Goal: Transaction & Acquisition: Purchase product/service

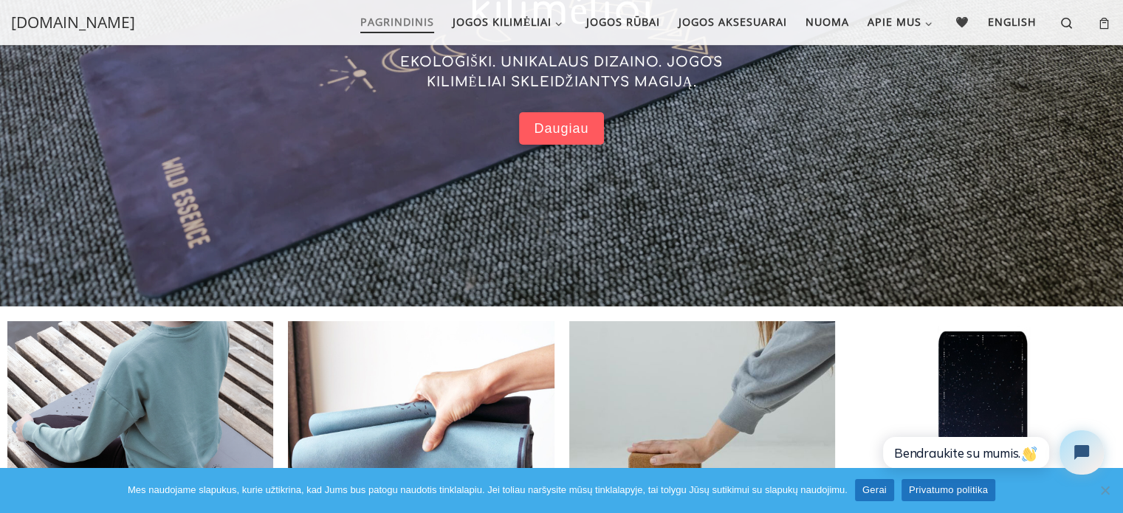
scroll to position [297, 0]
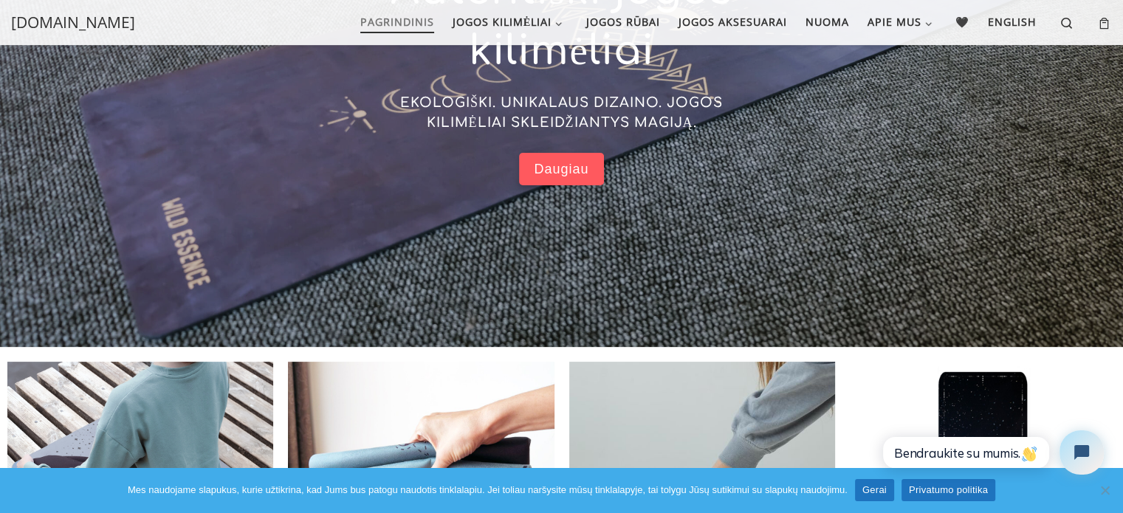
click at [583, 175] on span "Daugiau" at bounding box center [561, 169] width 55 height 17
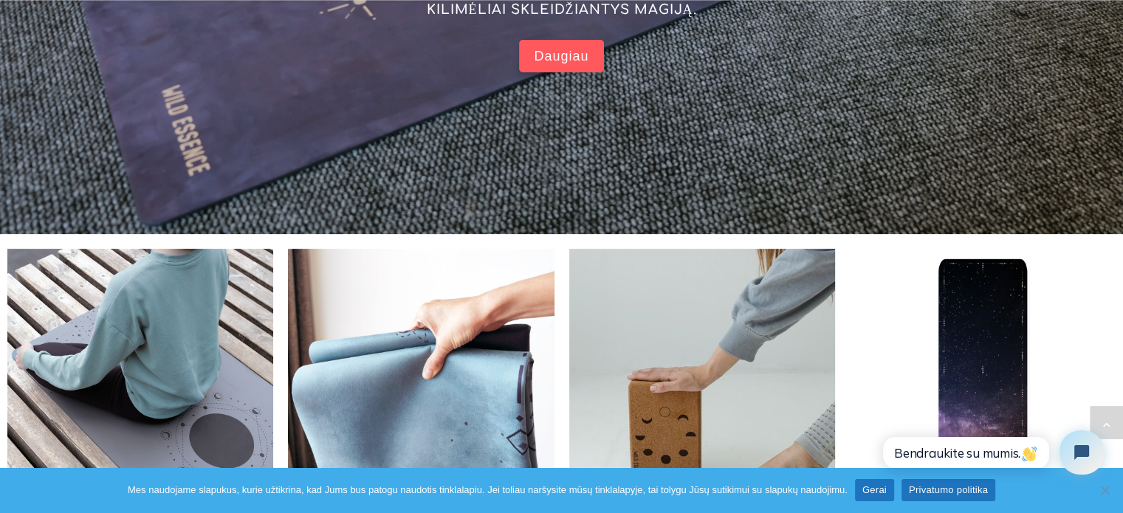
scroll to position [622, 0]
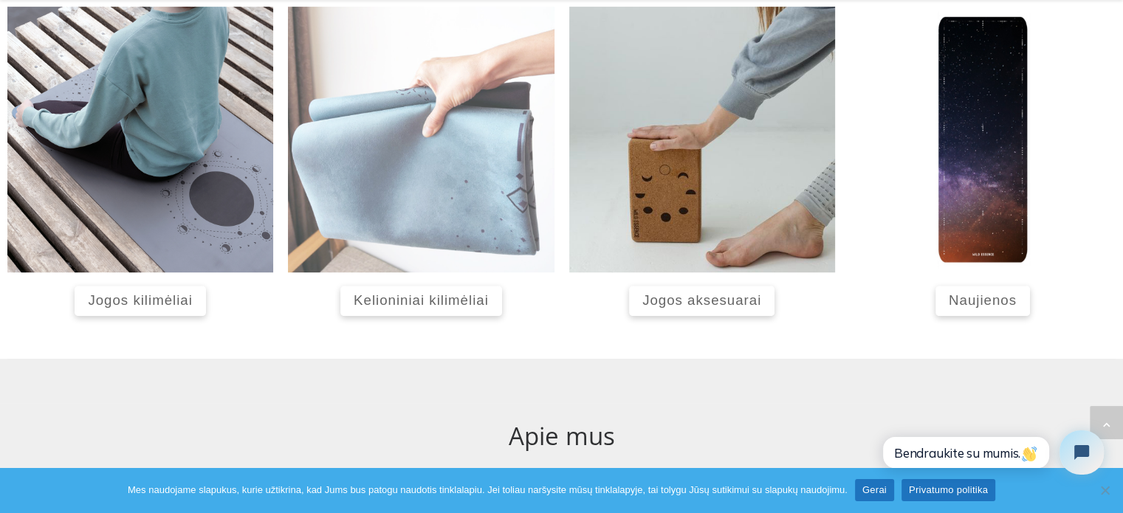
click at [455, 208] on img at bounding box center [421, 140] width 266 height 266
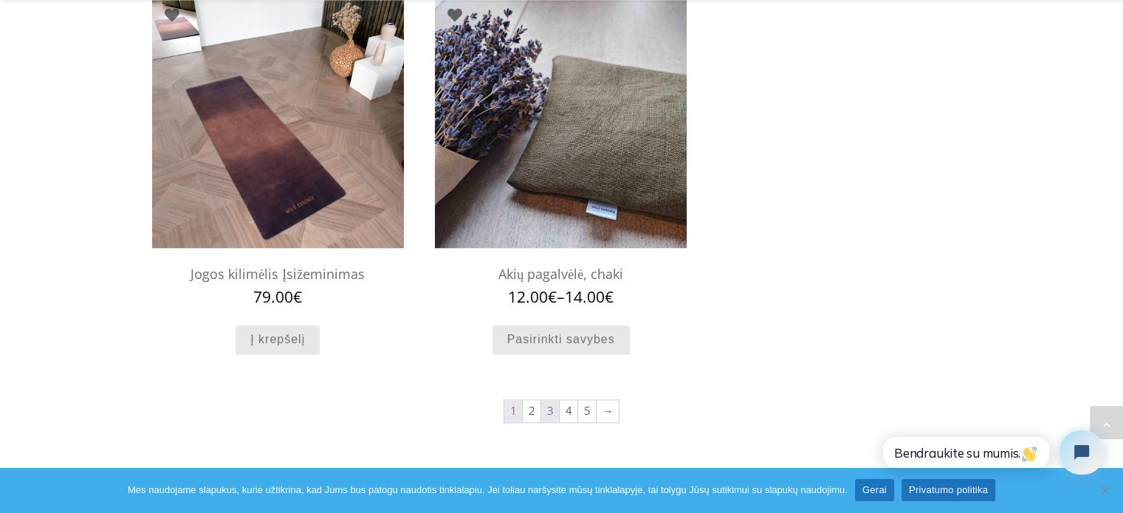
scroll to position [1432, 0]
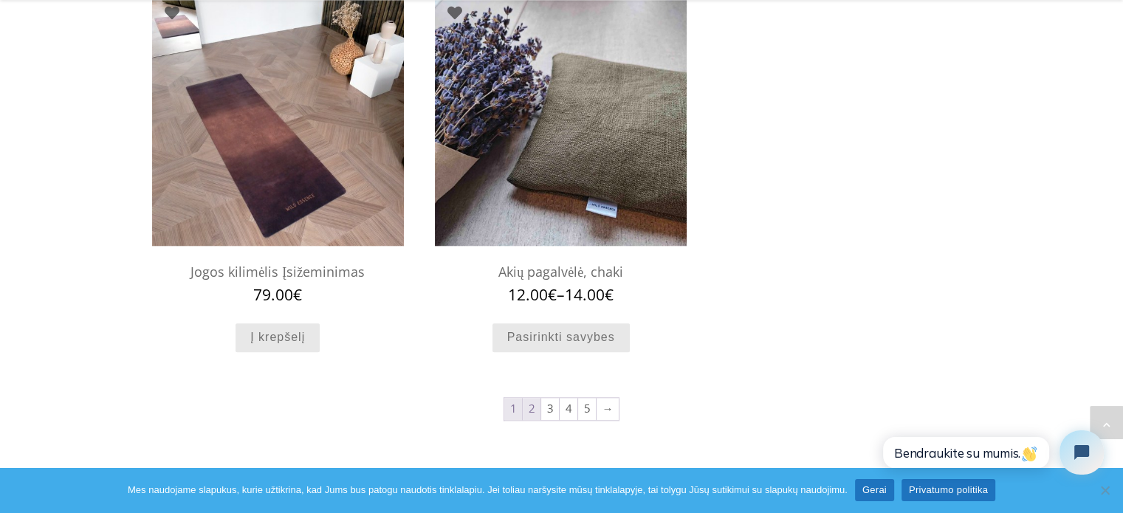
click at [535, 407] on link "2" at bounding box center [532, 409] width 18 height 22
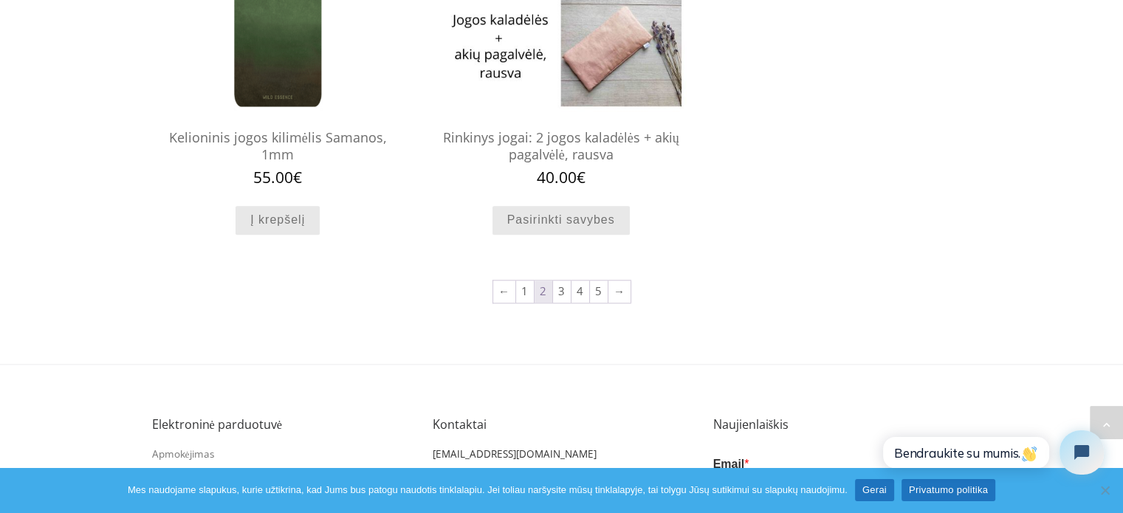
scroll to position [1520, 0]
click at [558, 293] on link "3" at bounding box center [562, 291] width 18 height 22
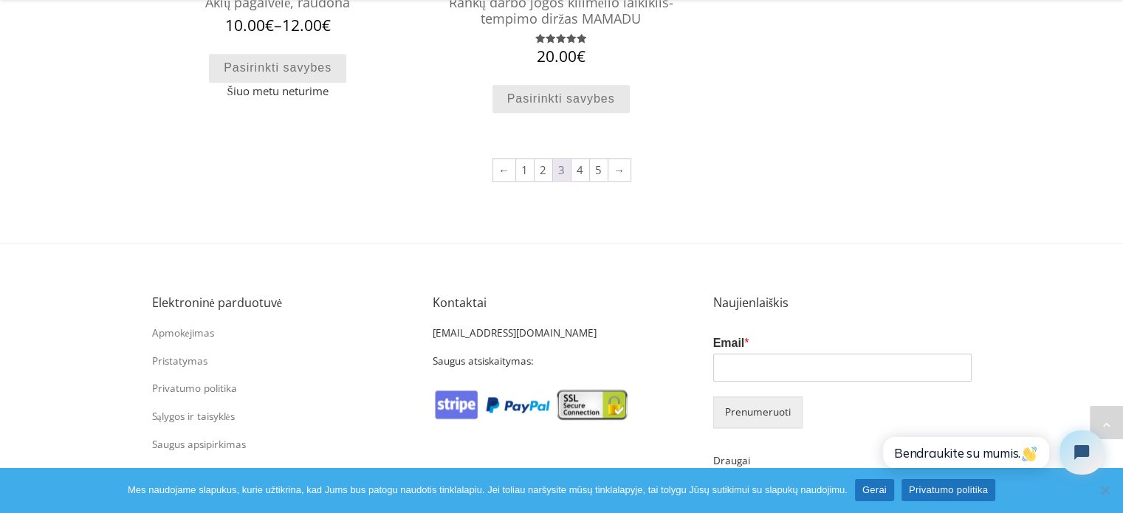
scroll to position [1710, 0]
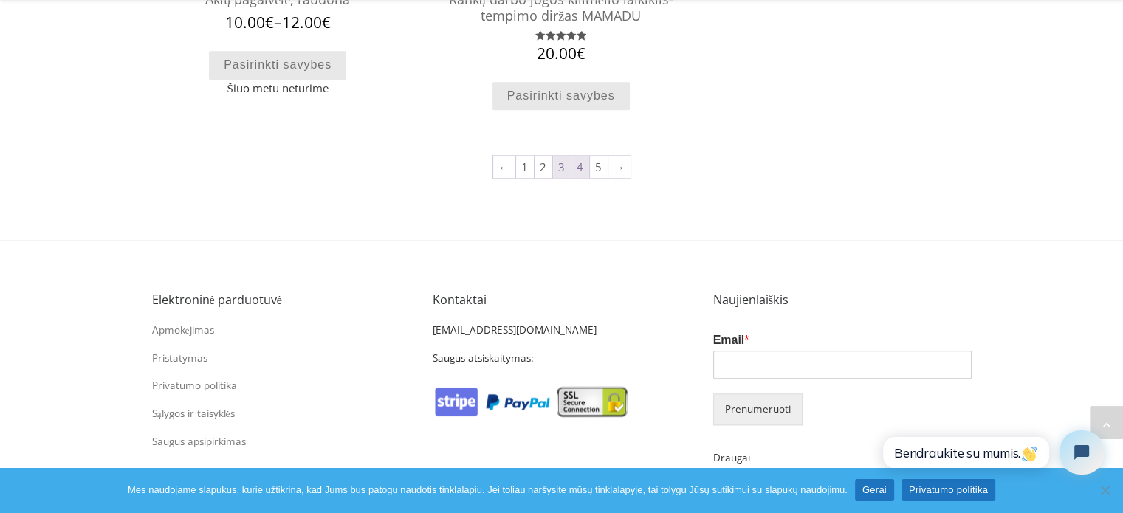
click at [578, 168] on link "4" at bounding box center [580, 167] width 18 height 22
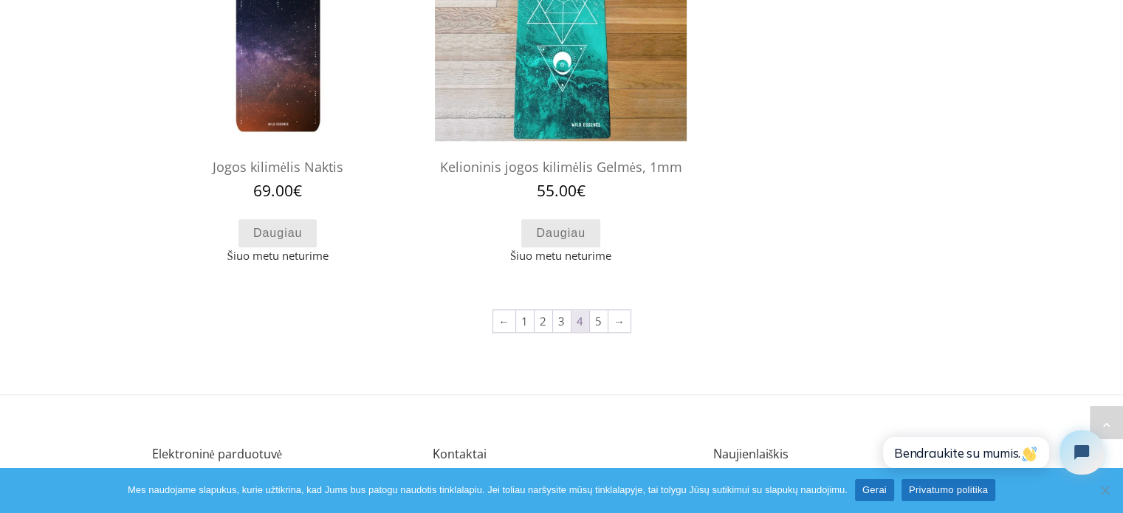
scroll to position [1511, 0]
click at [608, 327] on link "→" at bounding box center [619, 320] width 22 height 22
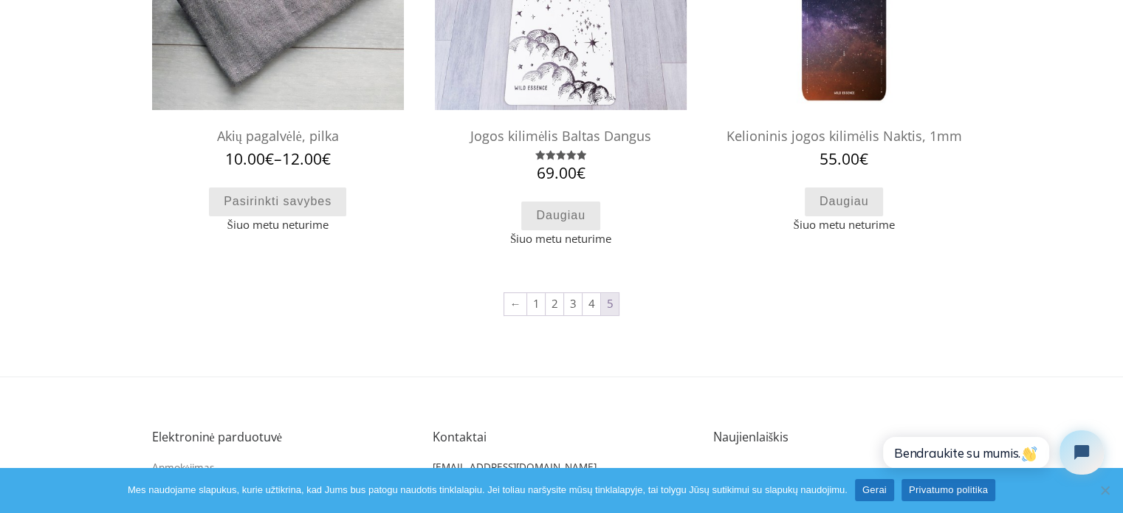
scroll to position [318, 0]
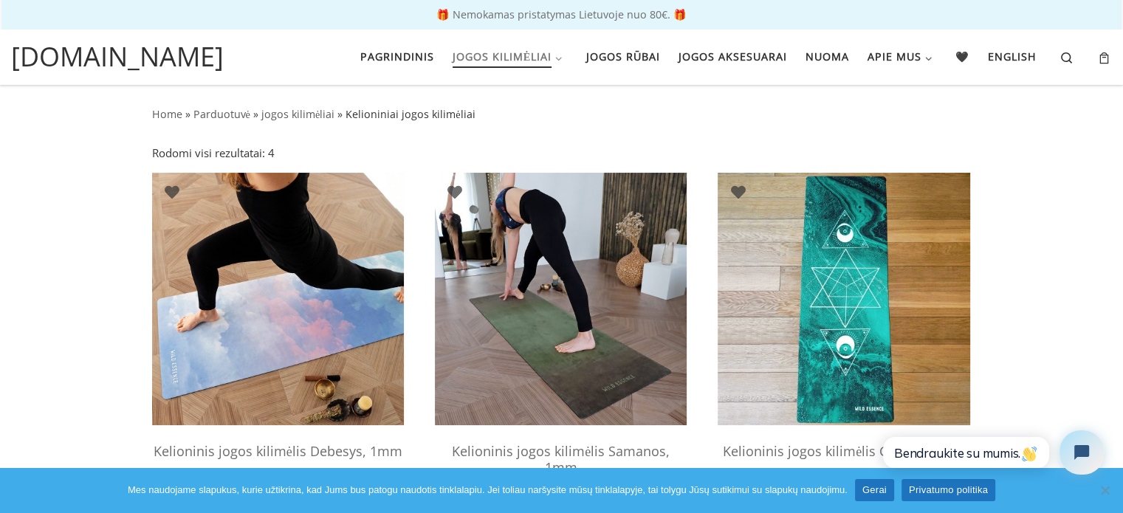
click at [591, 314] on img at bounding box center [561, 299] width 252 height 252
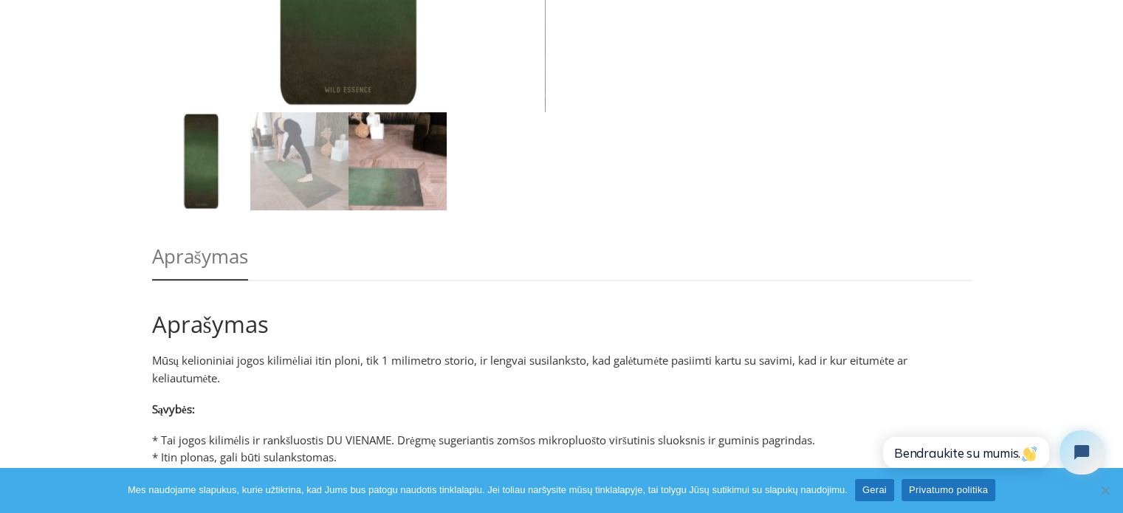
scroll to position [445, 0]
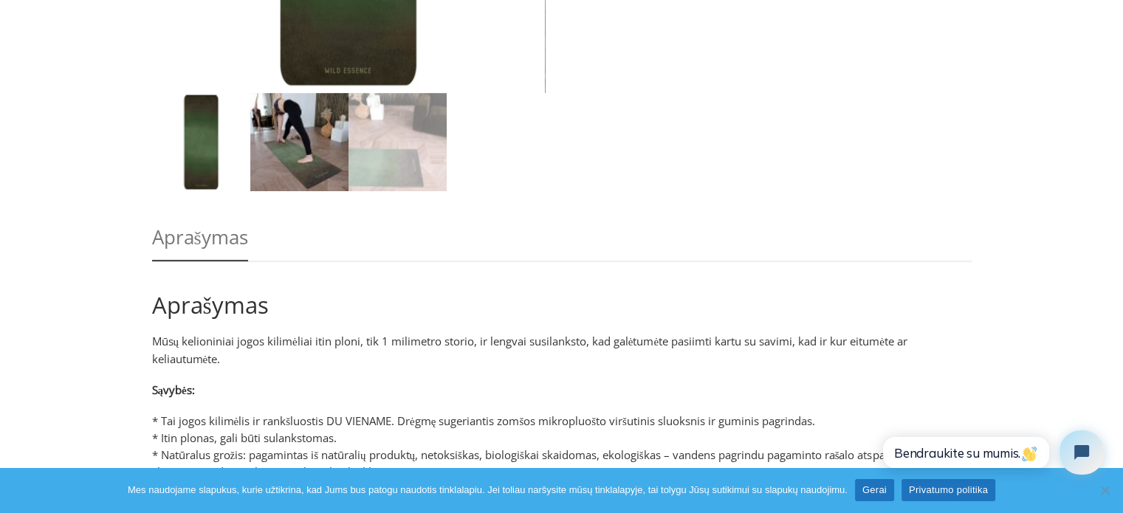
click at [316, 157] on img at bounding box center [299, 142] width 98 height 98
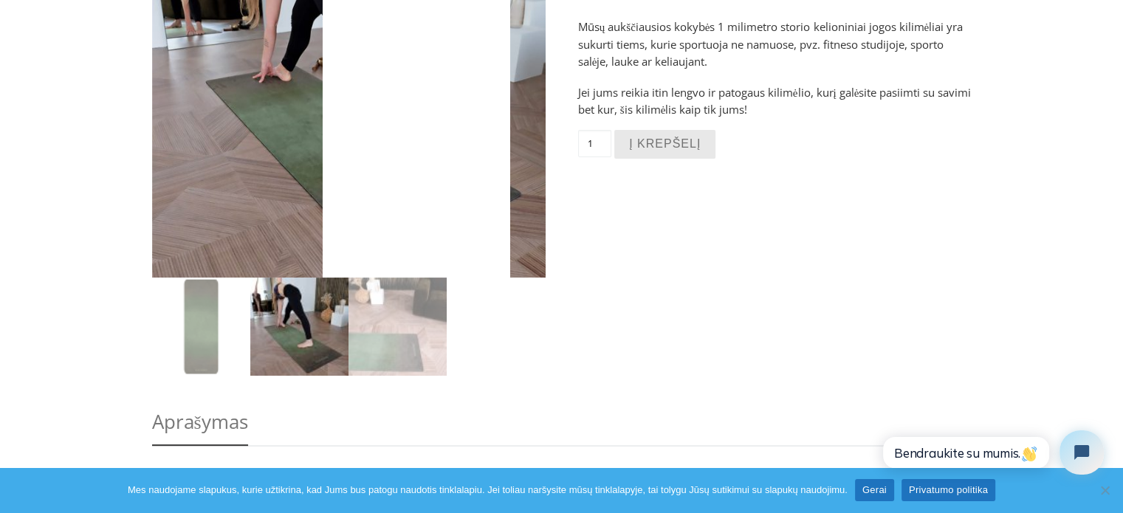
scroll to position [267, 0]
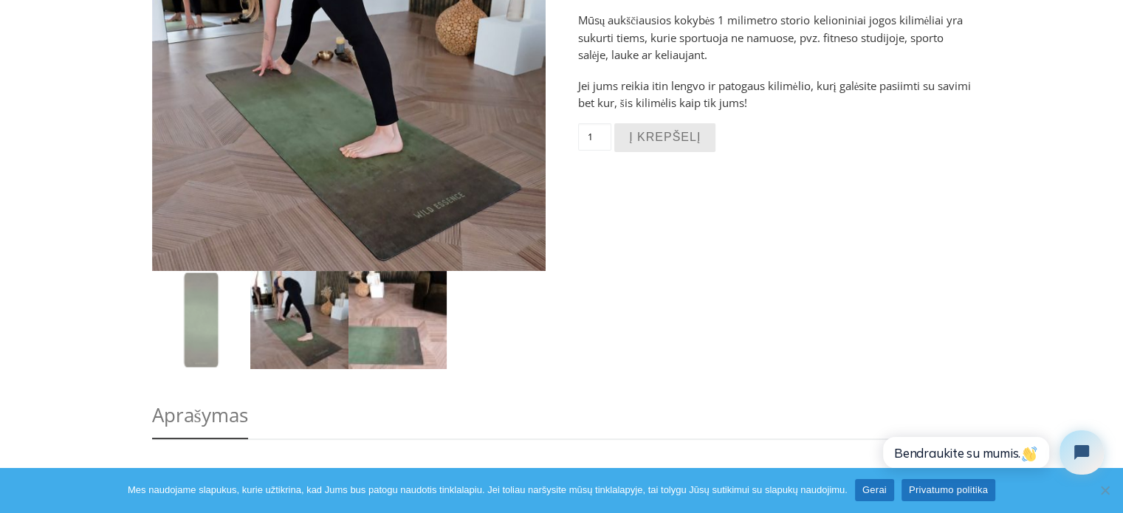
click at [415, 331] on img at bounding box center [398, 320] width 98 height 98
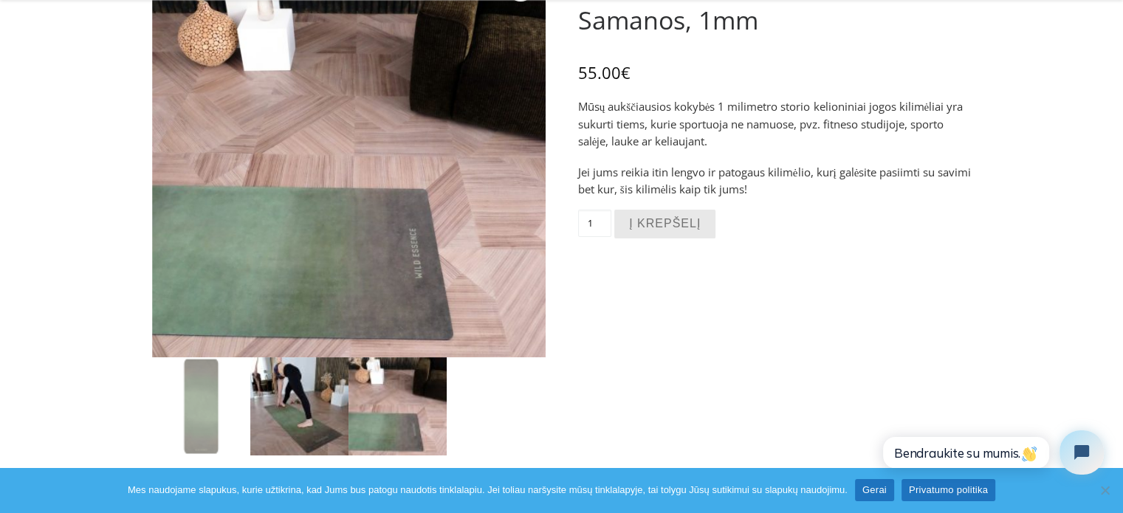
scroll to position [182, 0]
click at [302, 397] on img at bounding box center [299, 406] width 98 height 98
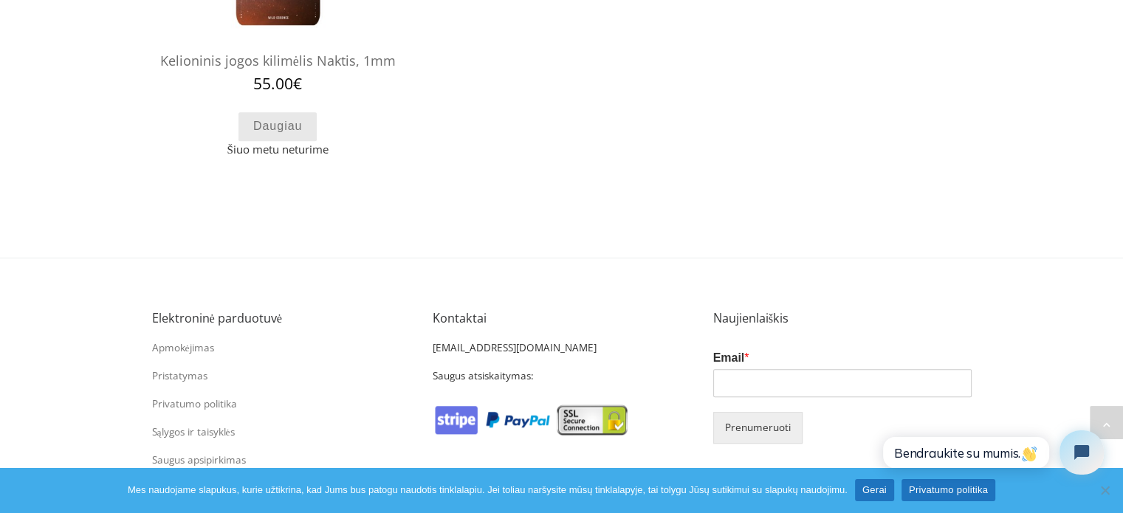
scroll to position [801, 0]
